Goal: Navigation & Orientation: Find specific page/section

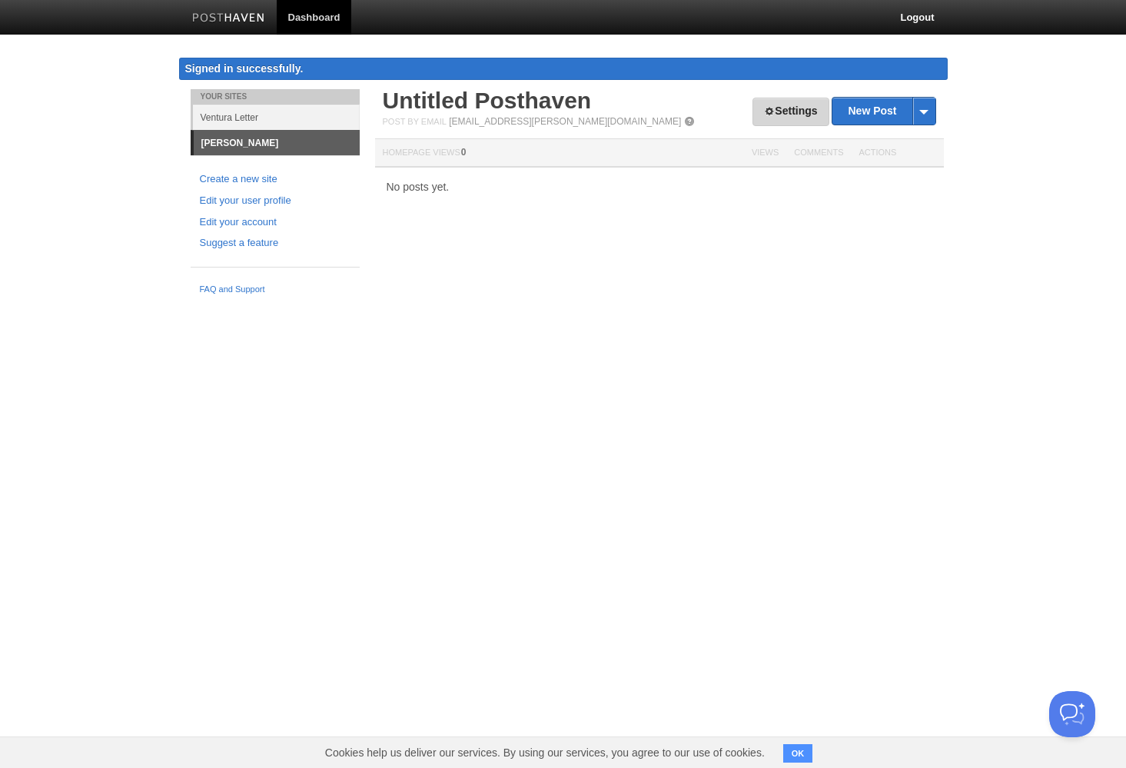
click at [787, 119] on link "Settings" at bounding box center [791, 112] width 76 height 28
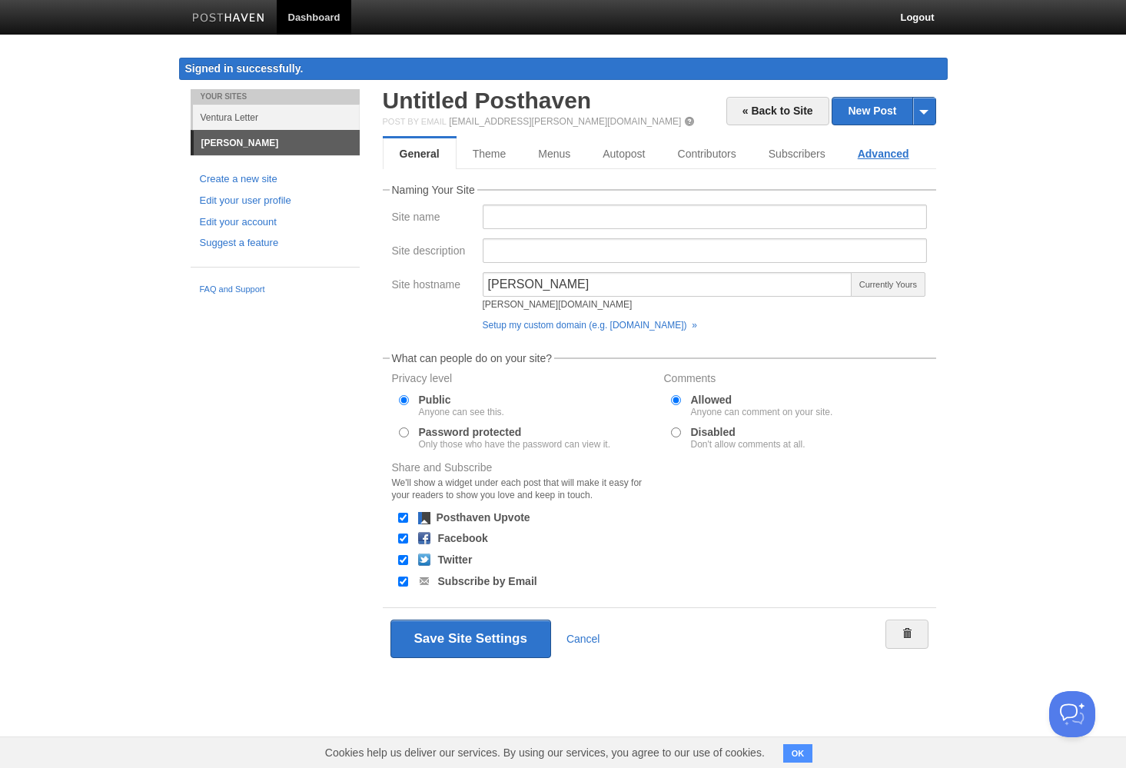
click at [903, 148] on link "Advanced" at bounding box center [884, 153] width 84 height 31
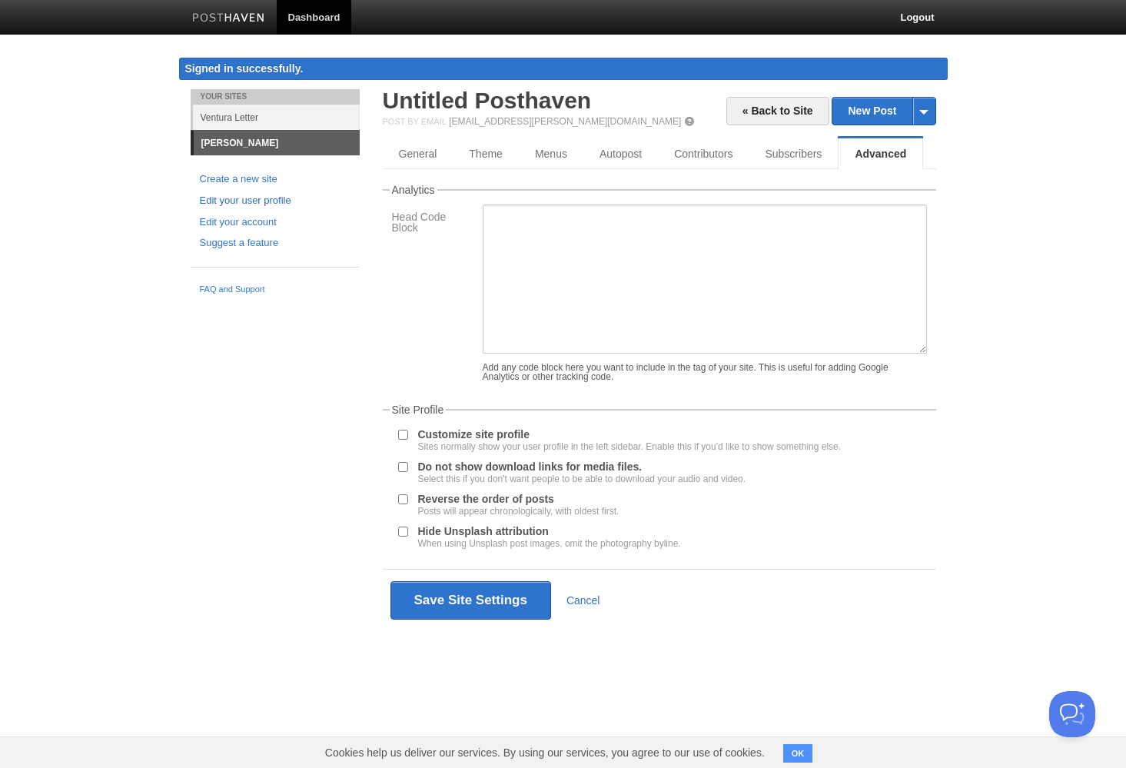
click at [262, 207] on link "Edit your user profile" at bounding box center [275, 201] width 151 height 16
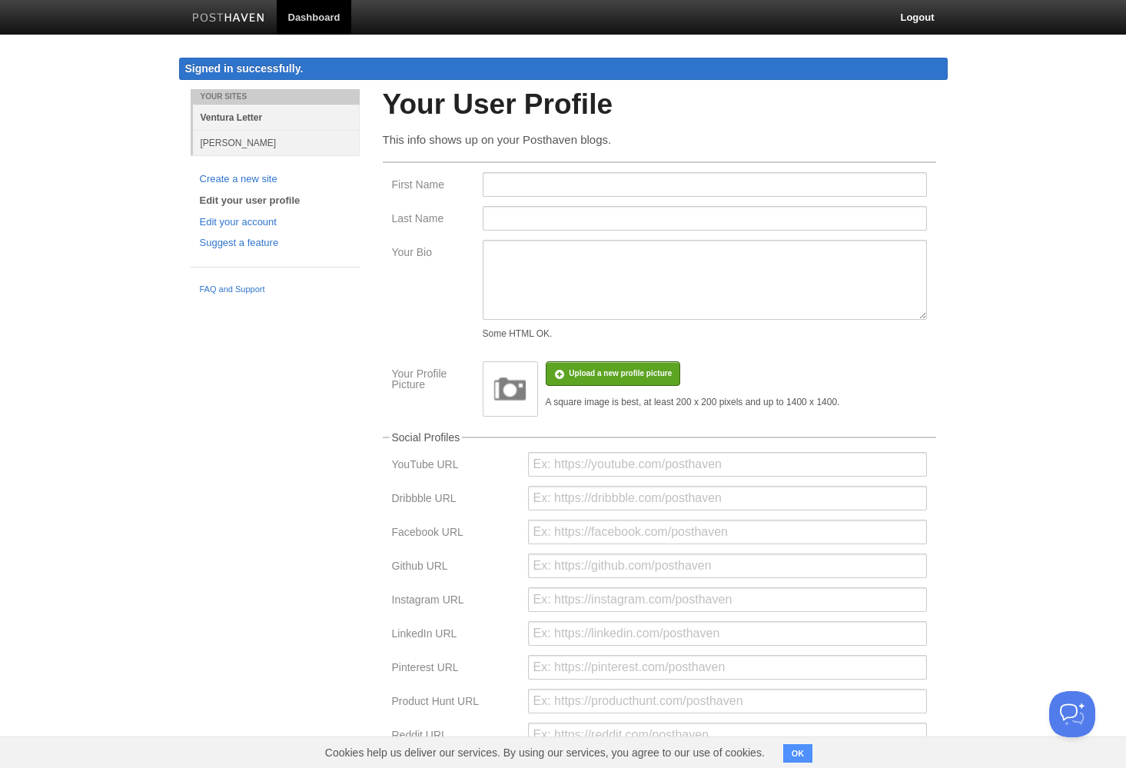
click at [234, 116] on link "Ventura Letter" at bounding box center [276, 117] width 167 height 25
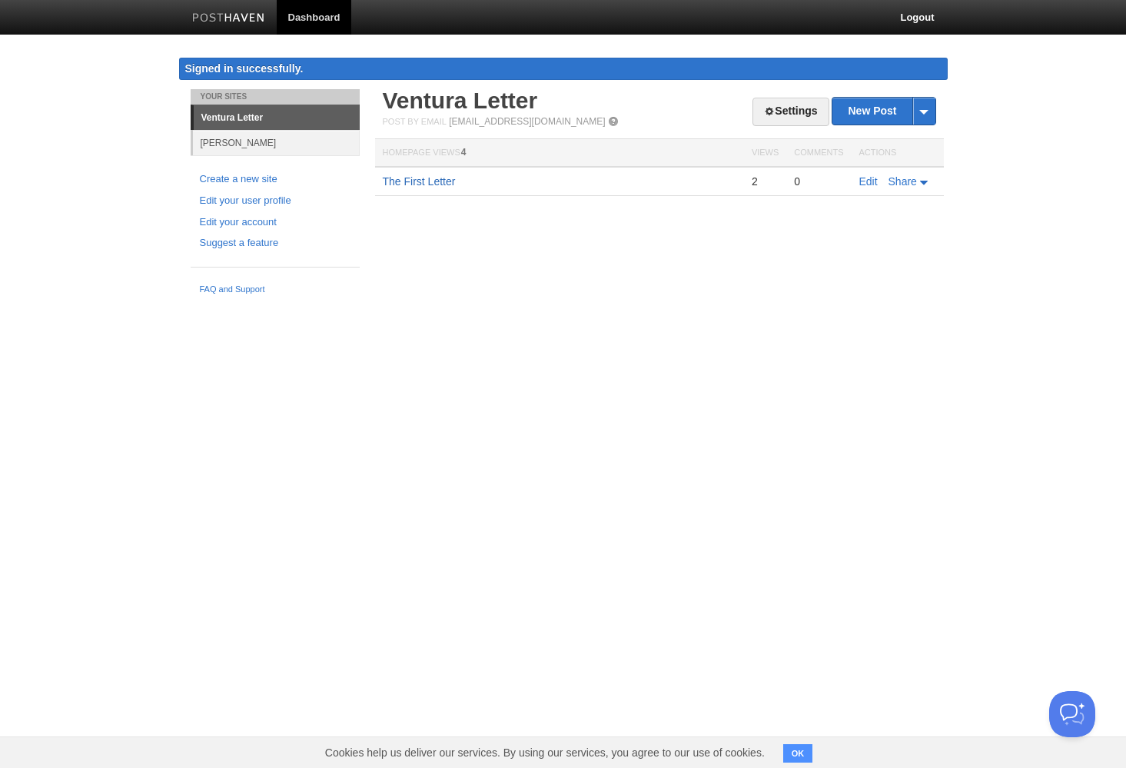
click at [447, 185] on link "The First Letter" at bounding box center [419, 181] width 73 height 12
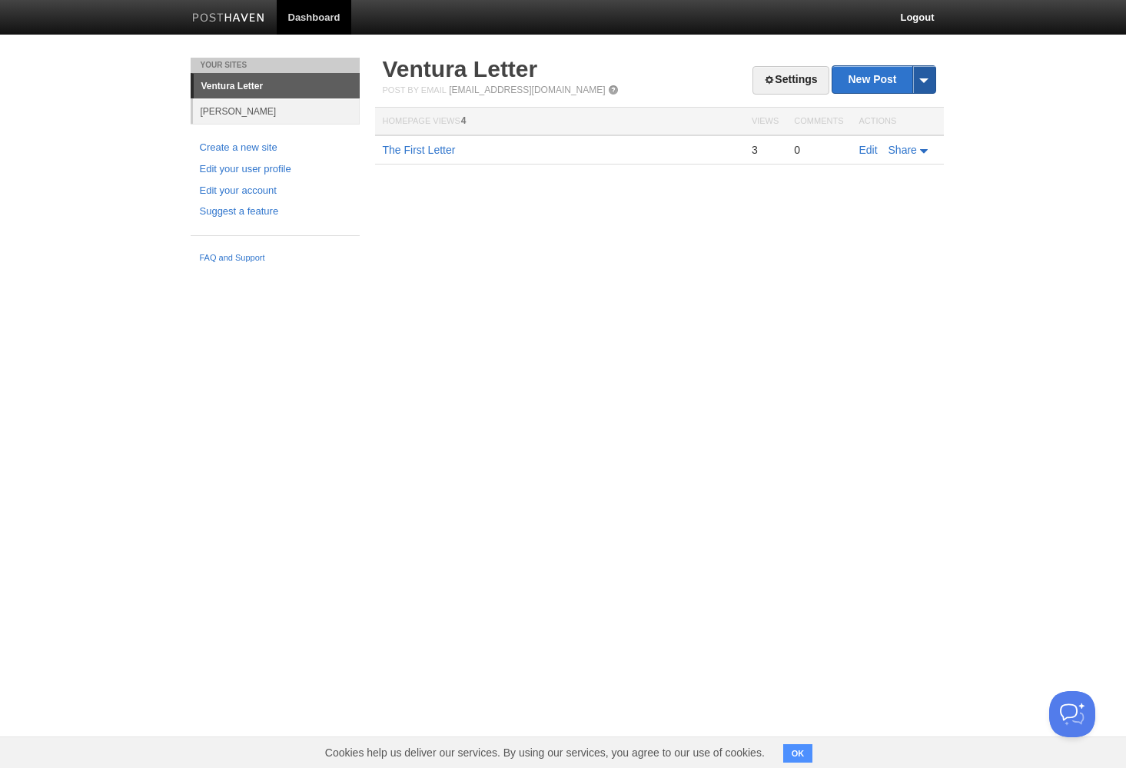
click at [932, 79] on span at bounding box center [924, 79] width 23 height 27
click at [241, 22] on img at bounding box center [228, 19] width 73 height 12
